Goal: Task Accomplishment & Management: Complete application form

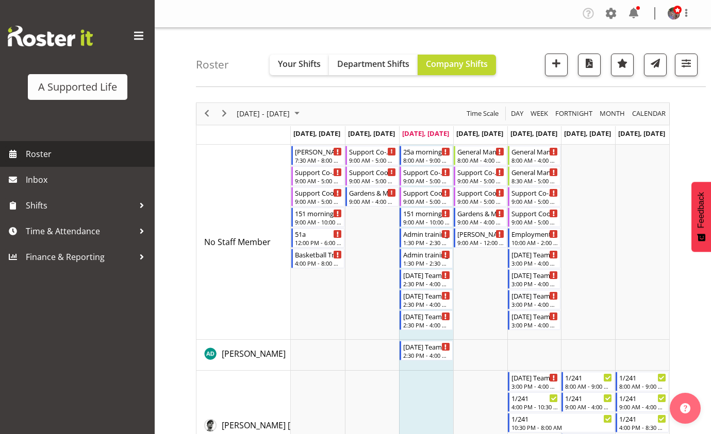
click at [52, 163] on link "Roster" at bounding box center [77, 154] width 155 height 26
click at [52, 160] on span "Roster" at bounding box center [88, 153] width 124 height 15
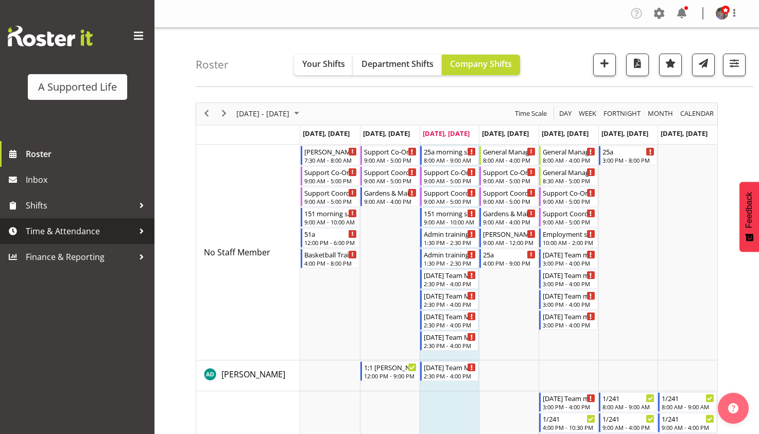
click at [130, 230] on span "Time & Attendance" at bounding box center [80, 231] width 108 height 15
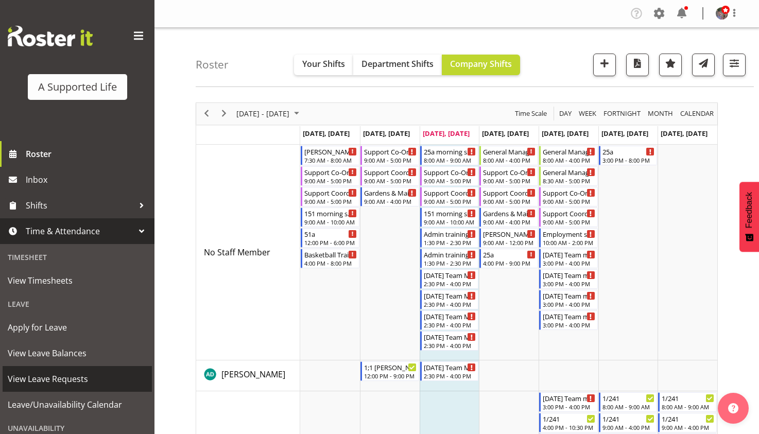
click at [72, 375] on span "View Leave Requests" at bounding box center [77, 378] width 139 height 15
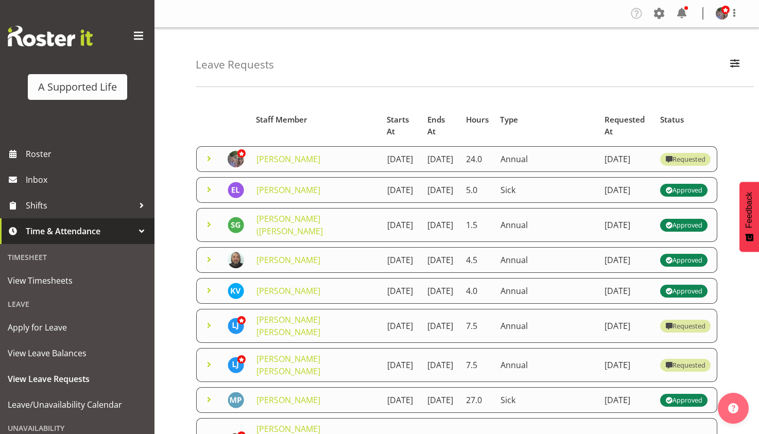
click at [213, 153] on span at bounding box center [209, 159] width 12 height 12
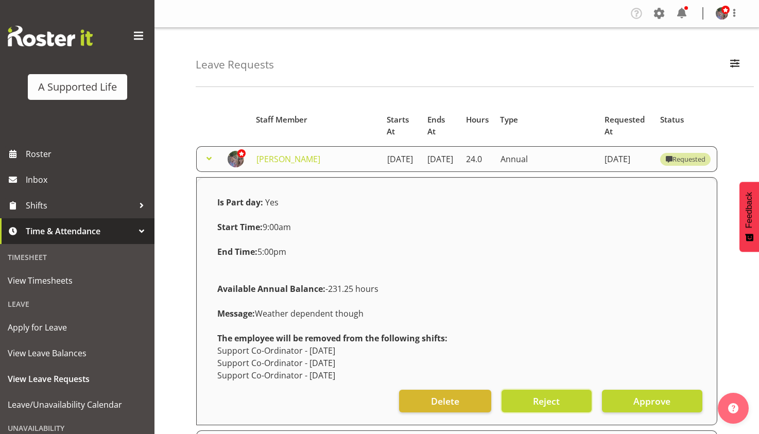
click at [525, 399] on button "Reject" at bounding box center [547, 401] width 90 height 23
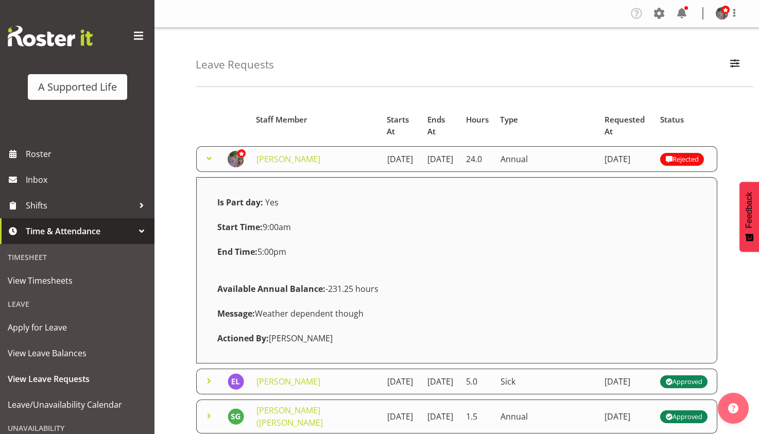
click at [209, 153] on span at bounding box center [209, 159] width 12 height 12
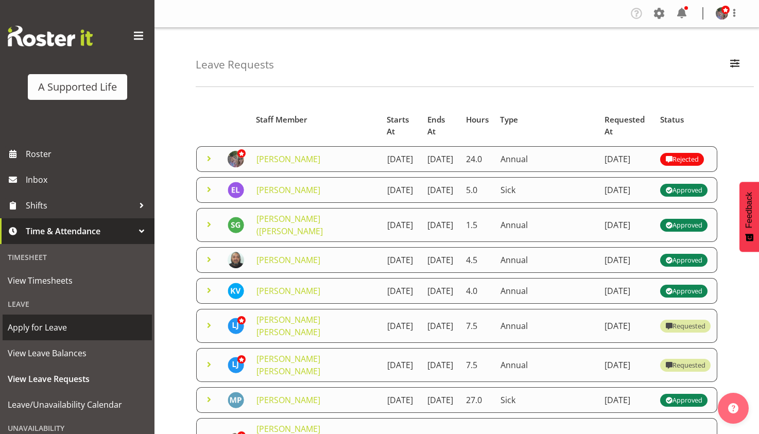
click at [48, 324] on span "Apply for Leave" at bounding box center [77, 327] width 139 height 15
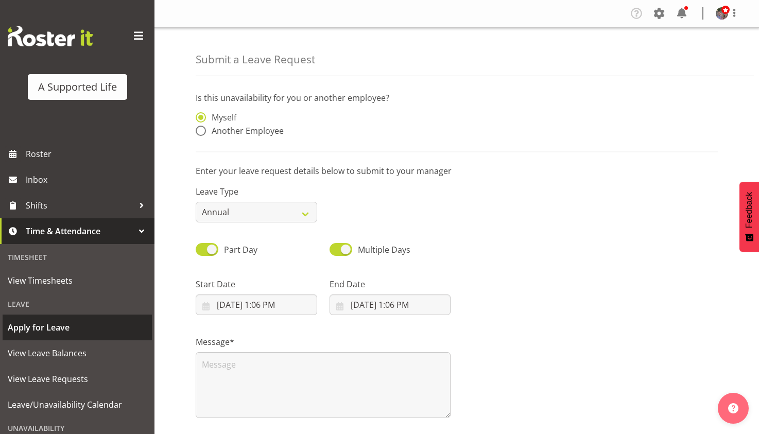
select select "7"
select select "2025"
select select "13"
select select "6"
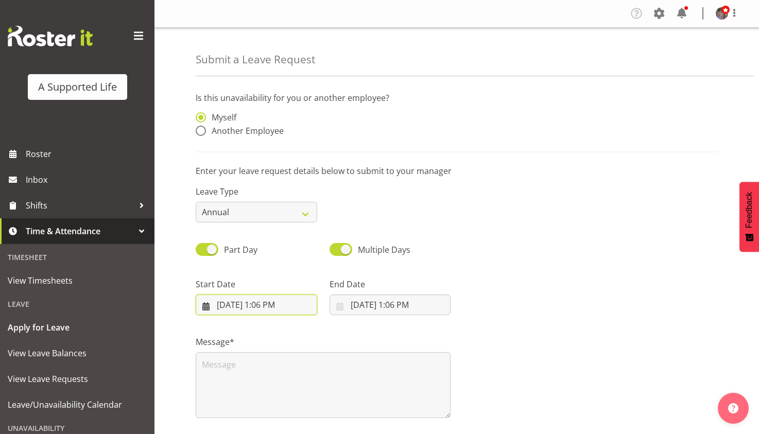
click at [269, 308] on input "[DATE] 1:06 PM" at bounding box center [257, 305] width 122 height 21
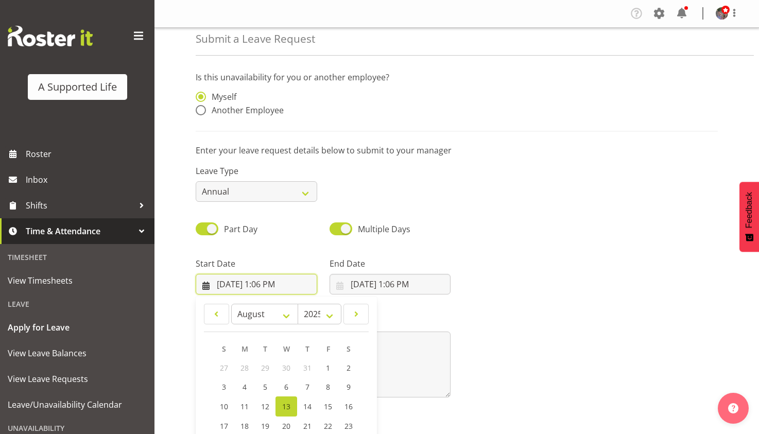
scroll to position [30, 0]
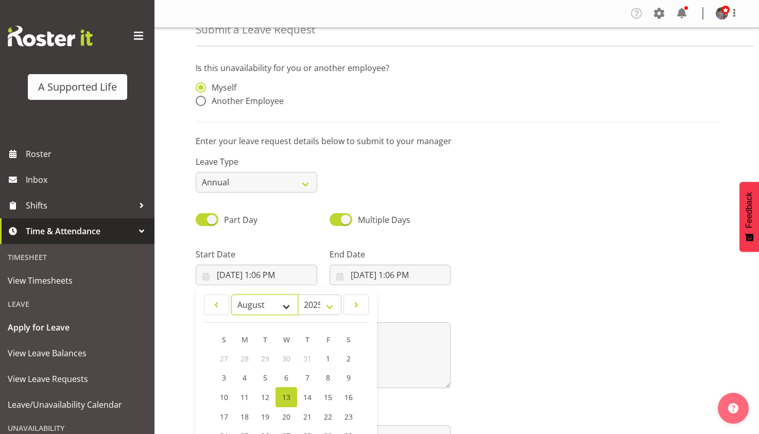
click at [293, 307] on select "January February March April May June July August September October November De…" at bounding box center [264, 305] width 67 height 21
click at [275, 310] on select "January February March April May June July August September October November De…" at bounding box center [264, 305] width 67 height 21
select select "8"
click at [231, 296] on select "January February March April May June July August September October November De…" at bounding box center [264, 305] width 67 height 21
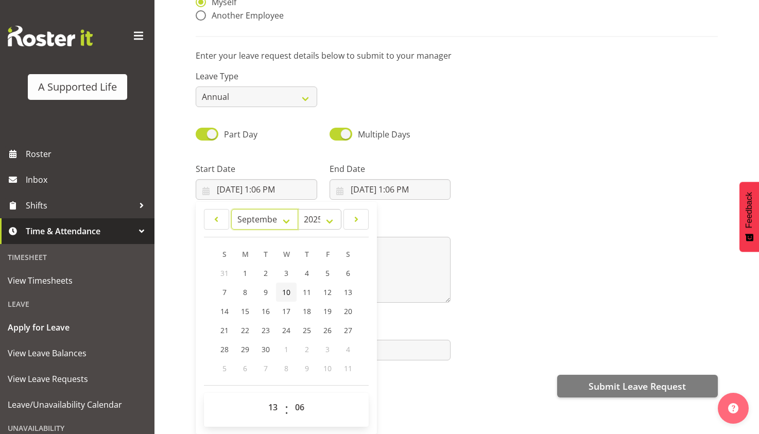
scroll to position [94, 0]
click at [304, 265] on link "4" at bounding box center [307, 273] width 21 height 19
type input "9/4/2025, 1:06 PM"
click at [271, 398] on select "00 01 02 03 04 05 06 07 08 09 10 11 12 13 14 15 16 17 18 19 20 21 22 23" at bounding box center [274, 407] width 23 height 21
select select "9"
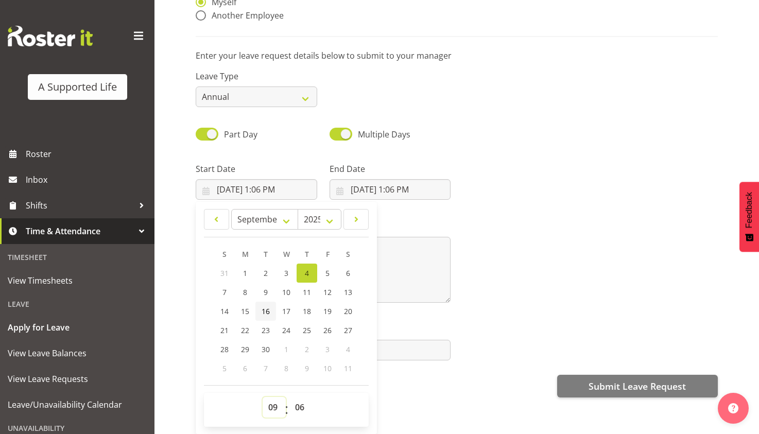
click at [263, 397] on select "00 01 02 03 04 05 06 07 08 09 10 11 12 13 14 15 16 17 18 19 20 21 22 23" at bounding box center [274, 407] width 23 height 21
type input "9/4/2025, 9:06 AM"
click at [294, 398] on select "00 01 02 03 04 05 06 07 08 09 10 11 12 13 14 15 16 17 18 19 20 21 22 23 24 25 2…" at bounding box center [301, 407] width 23 height 21
select select "0"
click at [290, 397] on select "00 01 02 03 04 05 06 07 08 09 10 11 12 13 14 15 16 17 18 19 20 21 22 23 24 25 2…" at bounding box center [301, 407] width 23 height 21
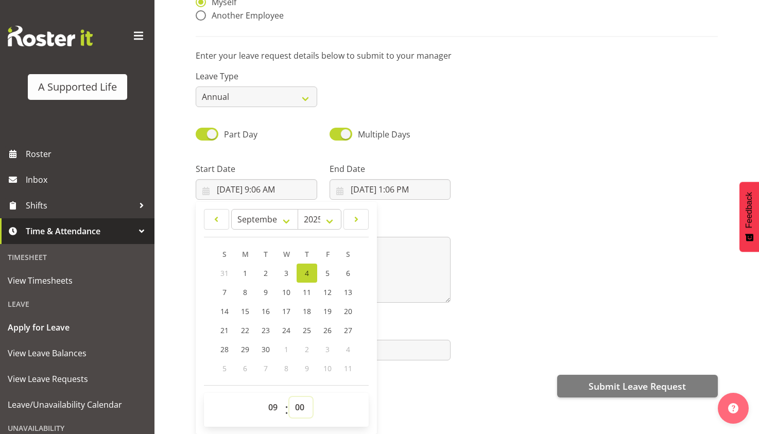
type input "9/4/2025, 9:00 AM"
click at [360, 182] on input "8/13/2025, 1:06 PM" at bounding box center [391, 189] width 122 height 21
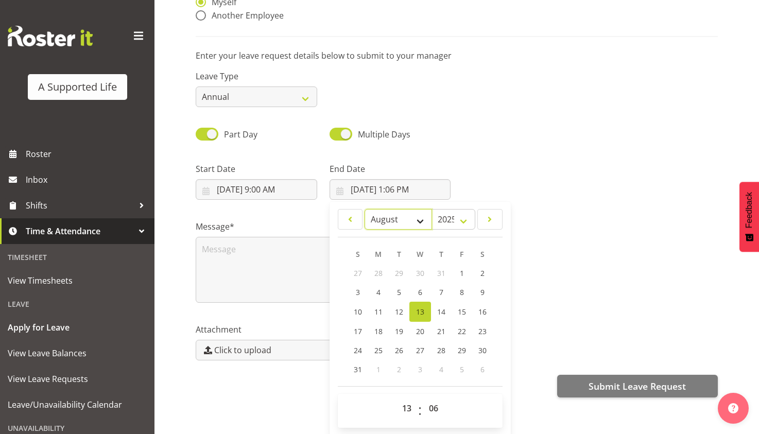
click at [424, 209] on select "January February March April May June July August September October November De…" at bounding box center [398, 219] width 67 height 21
select select "8"
click at [365, 209] on select "January February March April May June July August September October November De…" at bounding box center [398, 219] width 67 height 21
click at [456, 267] on link "5" at bounding box center [461, 273] width 21 height 19
type input "9/5/2025, 1:06 PM"
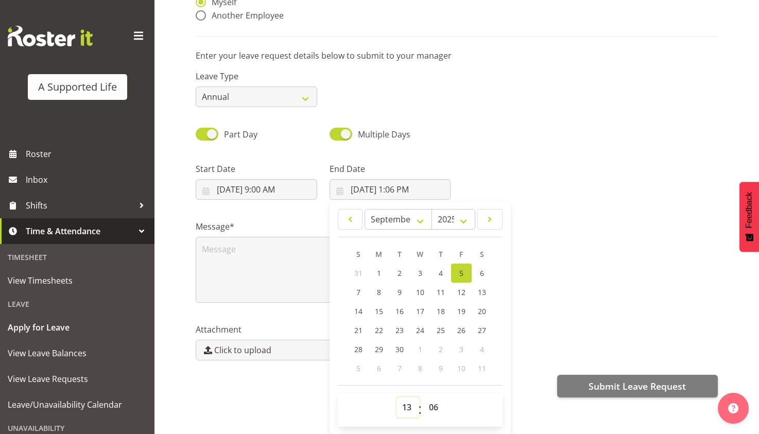
click at [402, 399] on select "00 01 02 03 04 05 06 07 08 09 10 11 12 13 14 15 16 17 18 19 20 21 22 23" at bounding box center [408, 407] width 23 height 21
select select "17"
click at [397, 397] on select "00 01 02 03 04 05 06 07 08 09 10 11 12 13 14 15 16 17 18 19 20 21 22 23" at bounding box center [408, 407] width 23 height 21
type input "9/5/2025, 5:06 PM"
click at [433, 400] on select "00 01 02 03 04 05 06 07 08 09 10 11 12 13 14 15 16 17 18 19 20 21 22 23 24 25 2…" at bounding box center [435, 407] width 23 height 21
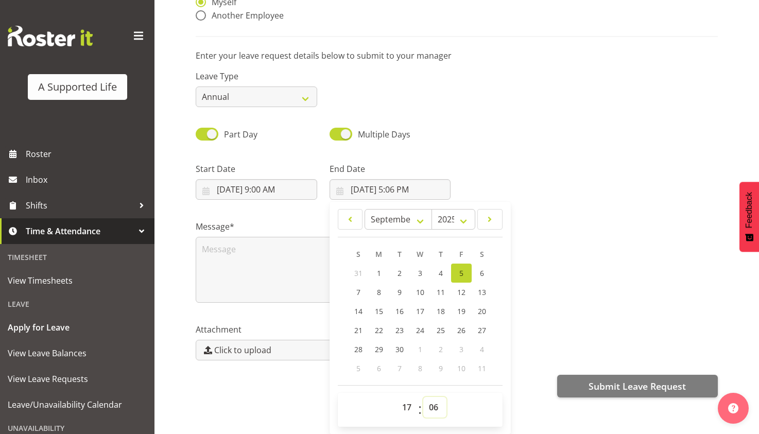
select select "0"
click at [424, 397] on select "00 01 02 03 04 05 06 07 08 09 10 11 12 13 14 15 16 17 18 19 20 21 22 23 24 25 2…" at bounding box center [435, 407] width 23 height 21
type input "9/5/2025, 5:00 PM"
click at [461, 133] on div "Part Day Multiple Days" at bounding box center [457, 130] width 535 height 35
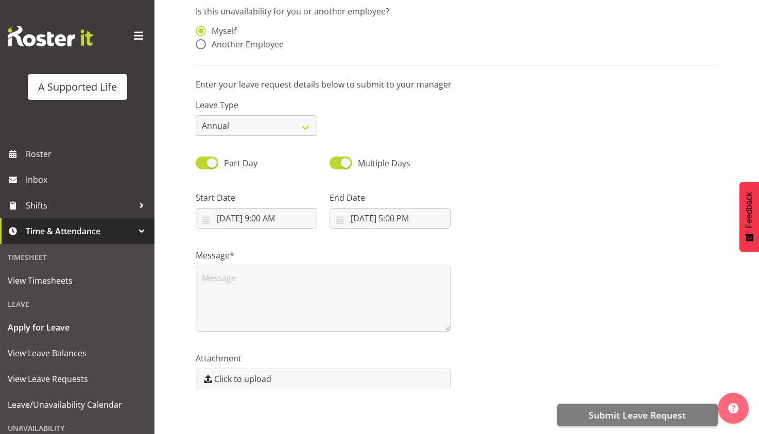
scroll to position [0, 0]
click at [376, 295] on textarea at bounding box center [323, 299] width 255 height 66
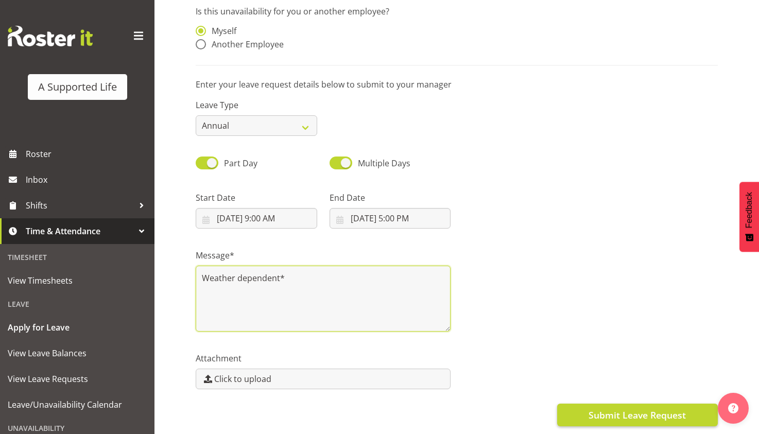
type textarea "Weather dependent*"
click at [634, 409] on span "Submit Leave Request" at bounding box center [637, 415] width 97 height 13
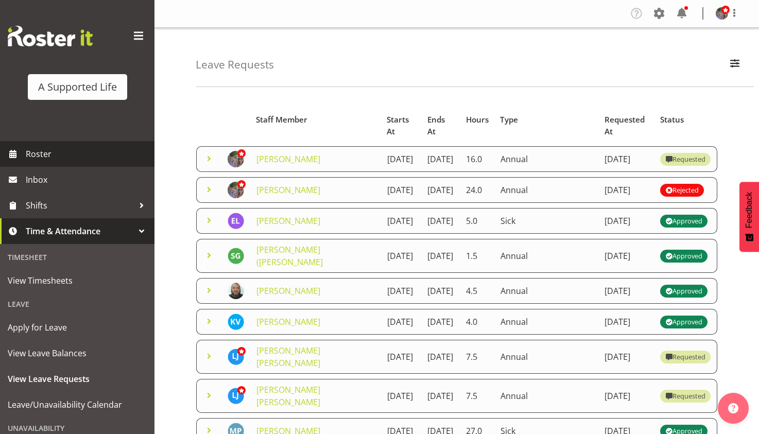
click at [71, 155] on span "Roster" at bounding box center [88, 153] width 124 height 15
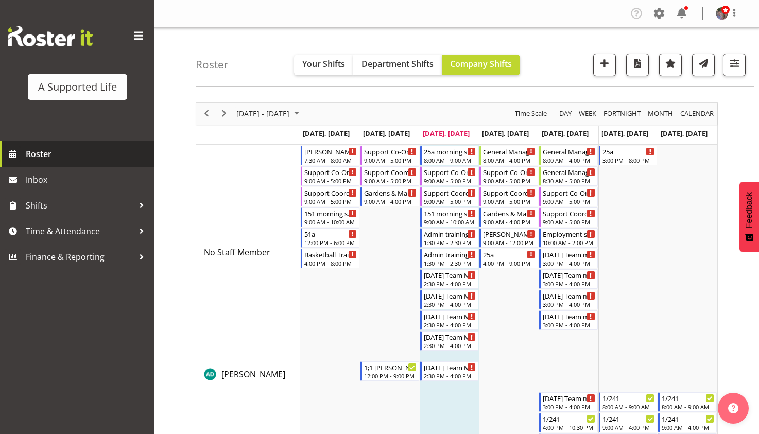
click at [105, 165] on link "Roster" at bounding box center [77, 154] width 155 height 26
